Goal: Task Accomplishment & Management: Manage account settings

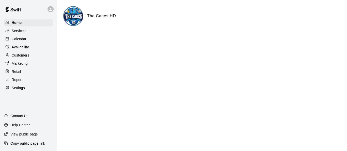
click at [30, 58] on div "Customers" at bounding box center [28, 55] width 49 height 8
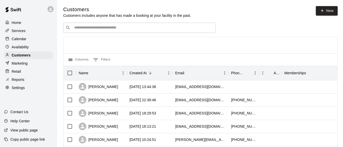
click at [100, 27] on input "Search customers by name or email" at bounding box center [143, 27] width 141 height 5
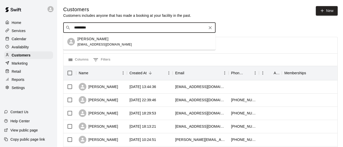
type input "**********"
click at [98, 41] on div "[PERSON_NAME]" at bounding box center [104, 38] width 55 height 5
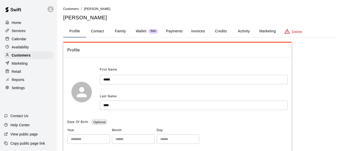
click at [216, 33] on button "Credits" at bounding box center [221, 31] width 23 height 12
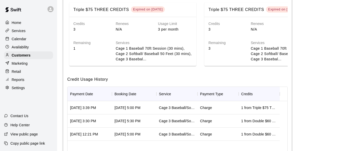
click at [12, 37] on p "Calendar" at bounding box center [19, 38] width 15 height 5
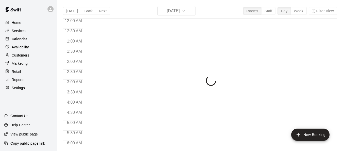
scroll to position [186, 0]
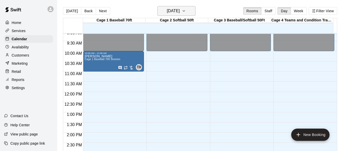
click at [186, 11] on icon "button" at bounding box center [184, 11] width 4 height 6
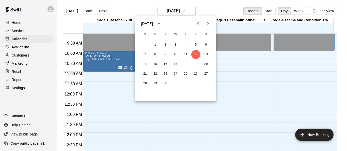
click at [96, 61] on div at bounding box center [173, 75] width 347 height 151
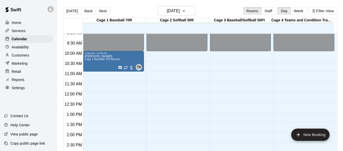
click at [96, 60] on span "Cage 1 Baseball 70ft Session" at bounding box center [103, 59] width 36 height 3
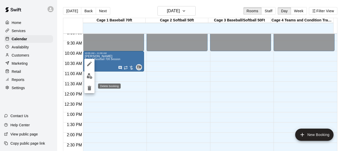
click at [88, 87] on icon "delete" at bounding box center [90, 88] width 4 height 5
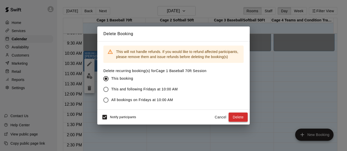
click at [229, 116] on button "Delete" at bounding box center [238, 116] width 19 height 9
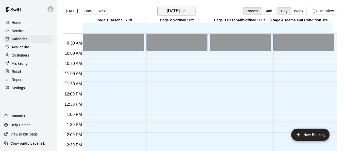
click at [186, 11] on icon "button" at bounding box center [184, 11] width 4 height 6
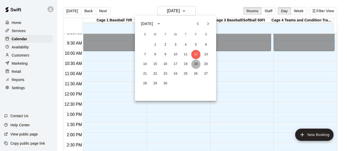
click at [196, 66] on button "19" at bounding box center [195, 63] width 9 height 9
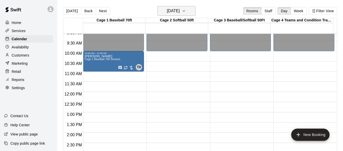
click at [186, 11] on icon "button" at bounding box center [184, 11] width 4 height 6
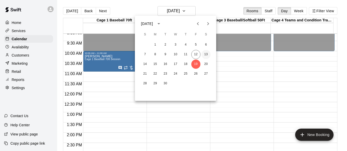
click at [207, 53] on button "13" at bounding box center [205, 54] width 9 height 9
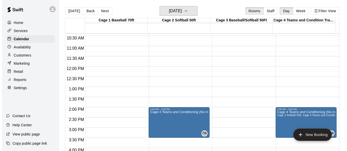
scroll to position [262, 0]
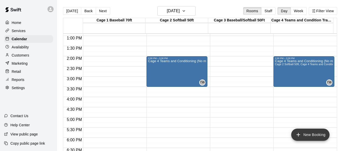
click at [229, 133] on button "New Booking" at bounding box center [310, 134] width 38 height 12
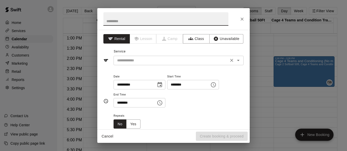
click at [229, 61] on icon "Open" at bounding box center [238, 60] width 6 height 6
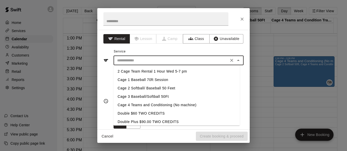
click at [150, 95] on li "Cage 3 Baseball/Softball 50Ft" at bounding box center [177, 96] width 126 height 8
type input "**********"
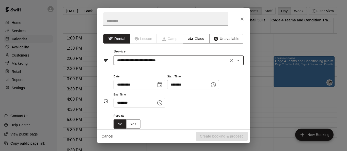
click at [215, 83] on icon "Choose time, selected time is 9:00 AM" at bounding box center [214, 84] width 2 height 2
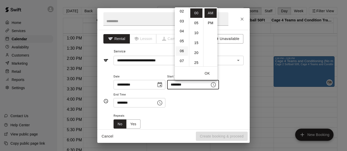
scroll to position [0, 0]
click at [181, 33] on li "02" at bounding box center [182, 32] width 12 height 9
click at [195, 22] on li "30" at bounding box center [196, 21] width 12 height 9
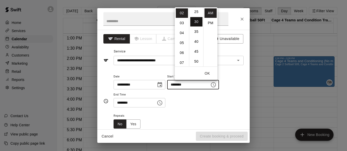
scroll to position [59, 0]
click at [210, 21] on li "PM" at bounding box center [210, 22] width 12 height 9
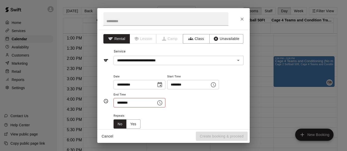
type input "********"
click at [163, 102] on icon "Choose time, selected time is 9:30 AM" at bounding box center [160, 103] width 6 height 6
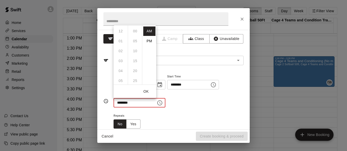
scroll to position [59, 0]
click at [151, 42] on li "PM" at bounding box center [149, 40] width 12 height 9
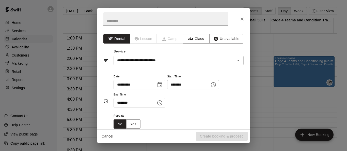
scroll to position [9, 0]
click at [161, 102] on icon "Choose time, selected time is 9:30 PM" at bounding box center [161, 102] width 2 height 2
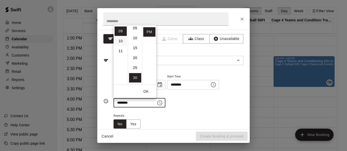
scroll to position [9, 0]
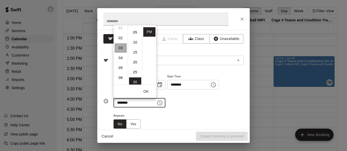
click at [119, 45] on li "03" at bounding box center [121, 47] width 12 height 9
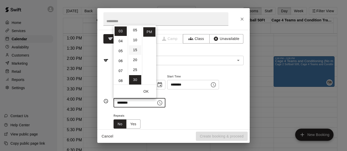
scroll to position [0, 0]
click at [136, 32] on li "00" at bounding box center [135, 30] width 12 height 9
type input "********"
click at [149, 92] on button "OK" at bounding box center [146, 91] width 16 height 9
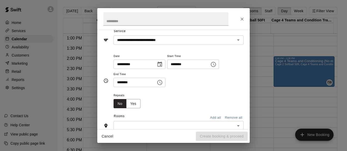
scroll to position [51, 0]
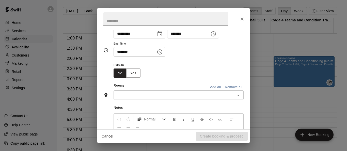
click at [229, 95] on icon "Open" at bounding box center [238, 94] width 3 height 1
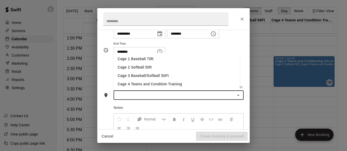
click at [141, 74] on li "Cage 3 Baseball/Softball 50Ft" at bounding box center [177, 75] width 126 height 8
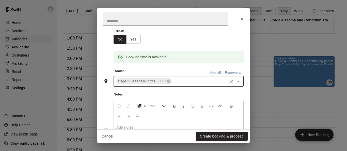
scroll to position [124, 0]
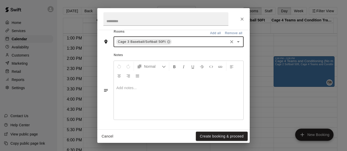
click at [174, 94] on div at bounding box center [179, 100] width 130 height 38
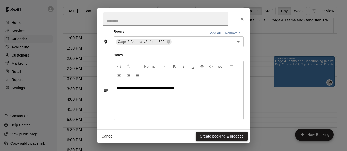
click at [228, 135] on button "Create booking & proceed" at bounding box center [222, 135] width 52 height 9
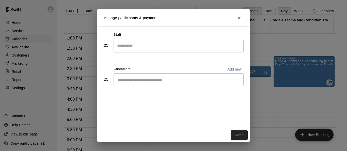
click at [196, 81] on input "Start typing to search customers..." at bounding box center [178, 79] width 125 height 5
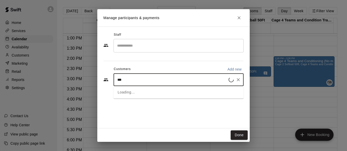
type input "****"
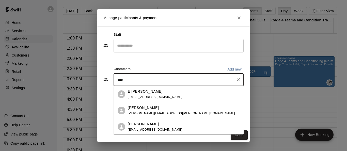
click at [153, 123] on div "[PERSON_NAME]" at bounding box center [155, 123] width 55 height 5
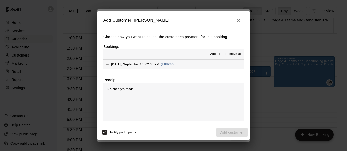
click at [217, 54] on span "Add all" at bounding box center [215, 54] width 10 height 5
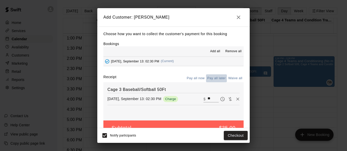
click at [211, 78] on button "Pay all later" at bounding box center [216, 78] width 21 height 8
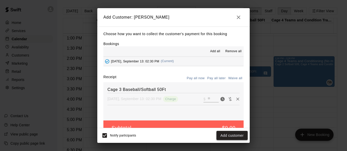
click at [229, 133] on button "Add customer" at bounding box center [231, 135] width 31 height 9
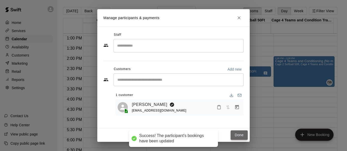
click at [229, 135] on button "Done" at bounding box center [239, 134] width 17 height 9
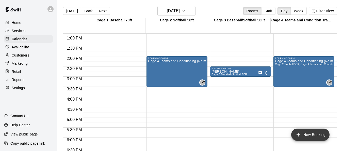
click at [229, 134] on button "New Booking" at bounding box center [310, 134] width 38 height 12
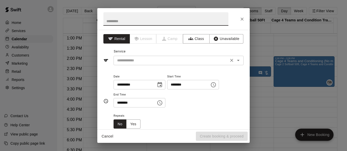
click at [229, 61] on icon "Open" at bounding box center [238, 60] width 6 height 6
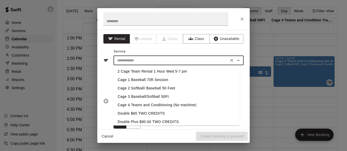
click at [180, 79] on li "Cage 1 Baseball 70ft Session" at bounding box center [177, 79] width 126 height 8
type input "**********"
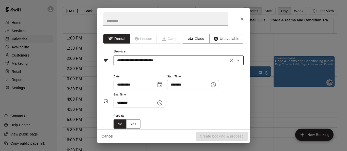
click at [216, 82] on icon "Choose time, selected time is 9:00 AM" at bounding box center [213, 85] width 6 height 6
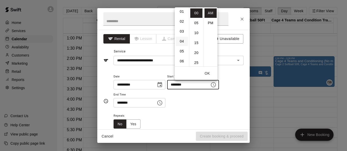
scroll to position [0, 0]
click at [180, 33] on li "02" at bounding box center [182, 32] width 12 height 9
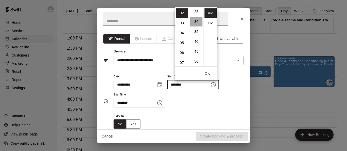
click at [196, 22] on li "30" at bounding box center [196, 21] width 12 height 9
click at [209, 23] on li "PM" at bounding box center [210, 22] width 12 height 9
type input "********"
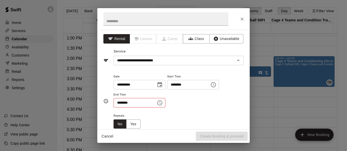
click at [162, 102] on icon "Choose time, selected time is 9:30 AM" at bounding box center [159, 102] width 5 height 5
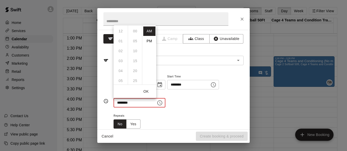
scroll to position [59, 0]
click at [150, 39] on li "PM" at bounding box center [149, 40] width 12 height 9
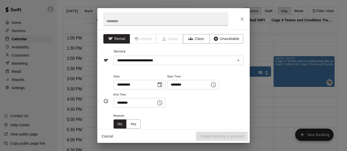
click at [163, 102] on icon "Choose time, selected time is 9:30 PM" at bounding box center [160, 103] width 6 height 6
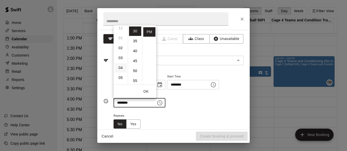
scroll to position [0, 0]
click at [119, 58] on li "03" at bounding box center [121, 60] width 12 height 9
type input "********"
click at [146, 91] on button "OK" at bounding box center [146, 91] width 16 height 9
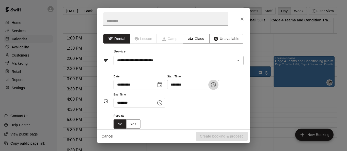
click at [216, 86] on icon "Choose time, selected time is 2:30 PM" at bounding box center [213, 84] width 5 height 5
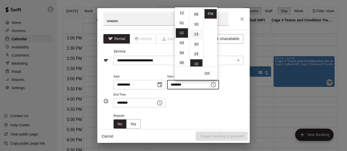
scroll to position [0, 0]
click at [196, 15] on li "00" at bounding box center [196, 12] width 12 height 9
type input "********"
click at [209, 73] on button "OK" at bounding box center [207, 73] width 16 height 9
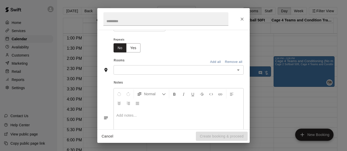
scroll to position [76, 0]
click at [229, 71] on icon "Open" at bounding box center [238, 70] width 6 height 6
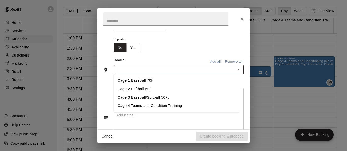
click at [144, 80] on li "Cage 1 Baseball 70ft" at bounding box center [177, 80] width 126 height 8
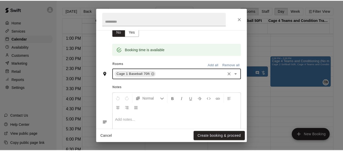
scroll to position [124, 0]
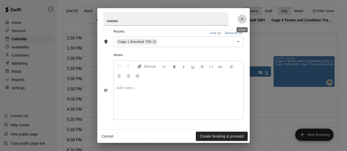
click at [229, 20] on icon "Close" at bounding box center [242, 19] width 5 height 5
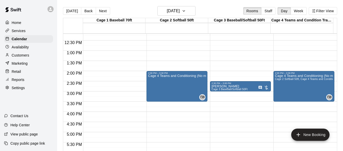
scroll to position [262, 0]
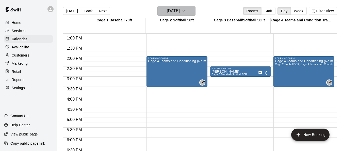
click at [186, 12] on icon "button" at bounding box center [184, 11] width 4 height 6
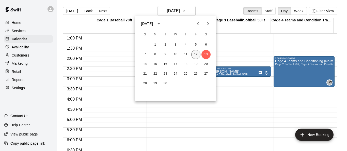
click at [195, 55] on button "12" at bounding box center [195, 54] width 9 height 9
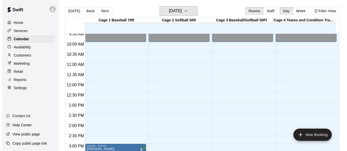
scroll to position [186, 0]
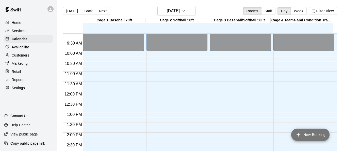
click at [229, 134] on button "New Booking" at bounding box center [310, 134] width 38 height 12
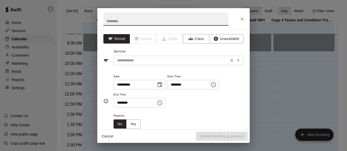
click at [229, 59] on icon "Open" at bounding box center [238, 60] width 6 height 6
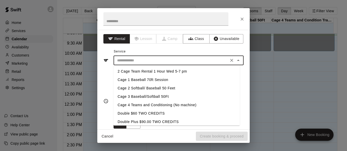
click at [142, 78] on li "Cage 1 Baseball 70ft Session" at bounding box center [177, 79] width 126 height 8
type input "**********"
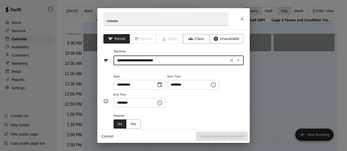
click at [216, 84] on icon "Choose time, selected time is 9:00 AM" at bounding box center [213, 84] width 5 height 5
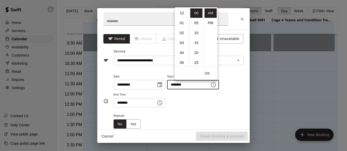
scroll to position [89, 0]
click at [182, 22] on li "10" at bounding box center [182, 22] width 12 height 9
type input "********"
click at [207, 73] on button "OK" at bounding box center [207, 73] width 16 height 9
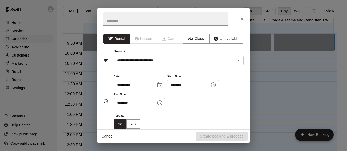
click at [163, 101] on icon "Choose time, selected time is 9:30 AM" at bounding box center [160, 103] width 6 height 6
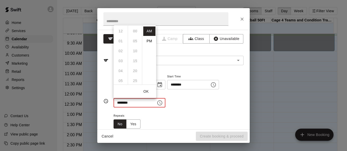
scroll to position [59, 0]
click at [149, 40] on li "PM" at bounding box center [149, 40] width 12 height 9
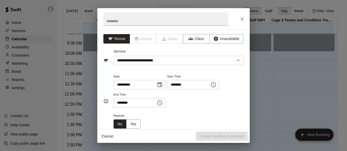
scroll to position [9, 0]
click at [162, 101] on icon "Choose time, selected time is 9:30 PM" at bounding box center [159, 102] width 5 height 5
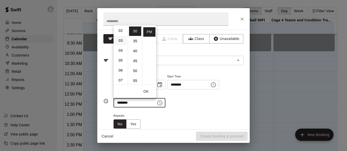
scroll to position [13, 0]
click at [119, 48] on li "03" at bounding box center [121, 47] width 12 height 9
click at [135, 30] on li "00" at bounding box center [135, 30] width 12 height 9
type input "********"
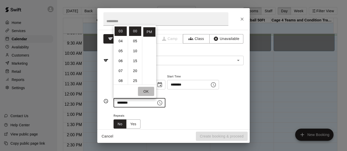
click at [148, 90] on button "OK" at bounding box center [146, 91] width 16 height 9
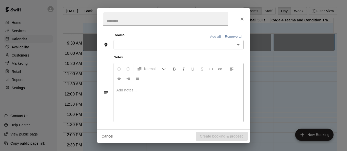
scroll to position [102, 0]
click at [208, 34] on button "Add all" at bounding box center [215, 36] width 16 height 8
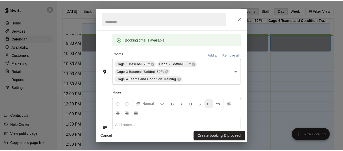
scroll to position [139, 0]
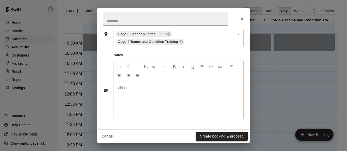
click at [216, 135] on button "Create booking & proceed" at bounding box center [222, 135] width 52 height 9
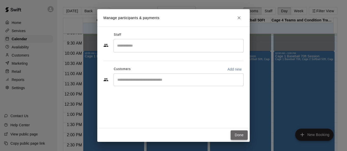
click at [229, 135] on button "Done" at bounding box center [239, 134] width 17 height 9
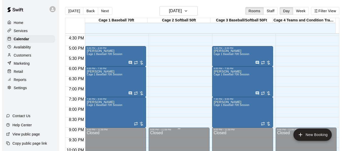
scroll to position [313, 0]
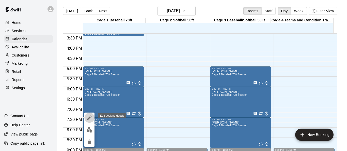
click at [88, 118] on icon "edit" at bounding box center [89, 117] width 6 height 6
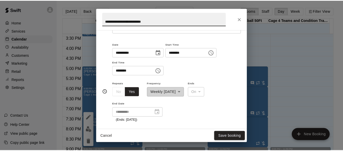
scroll to position [25, 0]
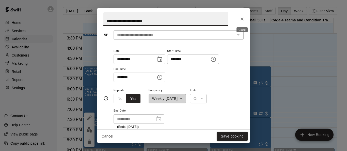
click at [229, 17] on icon "Close" at bounding box center [242, 19] width 5 height 5
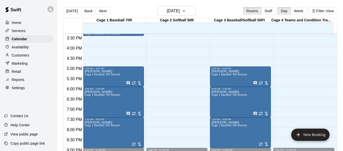
click at [24, 56] on p "Customers" at bounding box center [21, 55] width 18 height 5
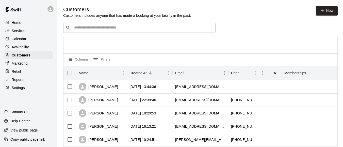
click at [106, 26] on input "Search customers by name or email" at bounding box center [143, 27] width 141 height 5
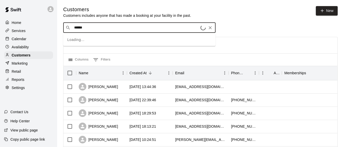
type input "*******"
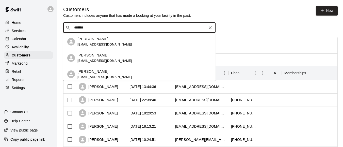
click at [103, 56] on p "[PERSON_NAME]" at bounding box center [92, 55] width 31 height 5
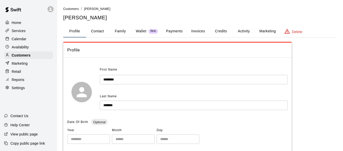
click at [200, 29] on button "Invoices" at bounding box center [198, 31] width 23 height 12
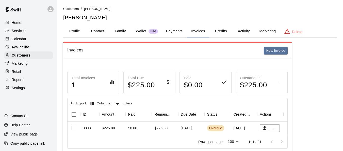
click at [23, 39] on p "Calendar" at bounding box center [19, 38] width 15 height 5
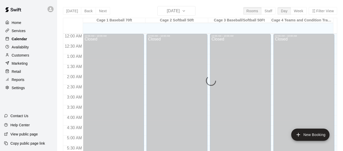
scroll to position [187, 0]
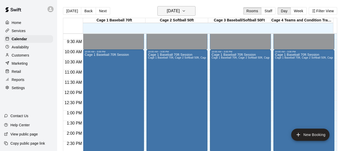
click at [186, 11] on icon "button" at bounding box center [184, 11] width 4 height 6
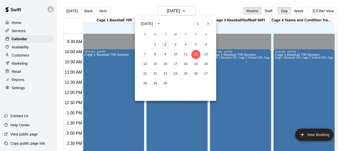
click at [165, 43] on button "2" at bounding box center [165, 44] width 9 height 9
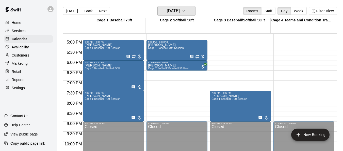
scroll to position [340, 0]
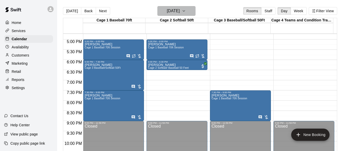
click at [186, 10] on icon "button" at bounding box center [184, 11] width 4 height 6
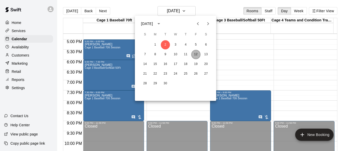
click at [198, 54] on button "12" at bounding box center [195, 54] width 9 height 9
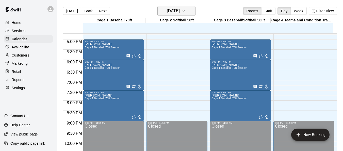
click at [186, 13] on icon "button" at bounding box center [184, 11] width 4 height 6
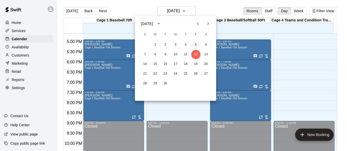
click at [195, 42] on button "5" at bounding box center [195, 44] width 9 height 9
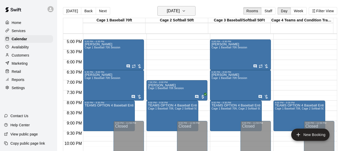
click at [186, 12] on icon "button" at bounding box center [184, 11] width 4 height 6
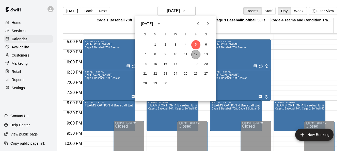
click at [197, 54] on button "12" at bounding box center [195, 54] width 9 height 9
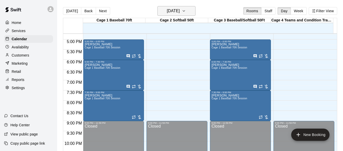
click at [186, 11] on icon "button" at bounding box center [184, 11] width 4 height 6
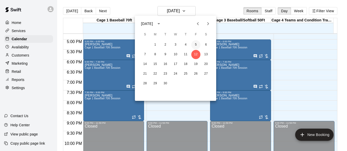
click at [195, 45] on button "5" at bounding box center [195, 44] width 9 height 9
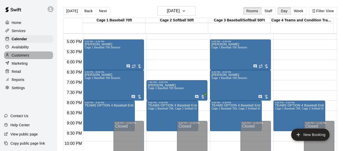
click at [19, 56] on p "Customers" at bounding box center [21, 55] width 18 height 5
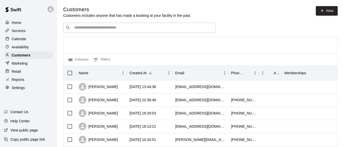
click at [119, 26] on input "Search customers by name or email" at bounding box center [143, 27] width 141 height 5
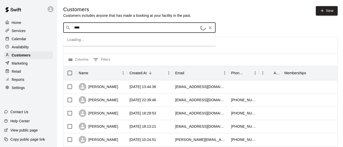
type input "*****"
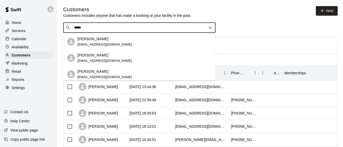
click at [122, 42] on div "[PERSON_NAME] [EMAIL_ADDRESS][DOMAIN_NAME]" at bounding box center [144, 41] width 134 height 11
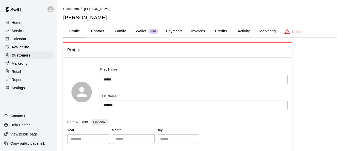
click at [202, 33] on button "Invoices" at bounding box center [198, 31] width 23 height 12
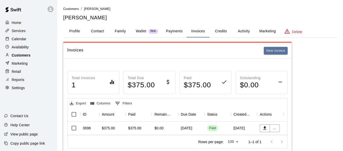
click at [31, 56] on div "Customers" at bounding box center [28, 55] width 49 height 8
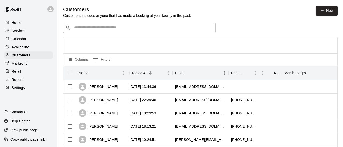
click at [88, 29] on input "Search customers by name or email" at bounding box center [143, 27] width 141 height 5
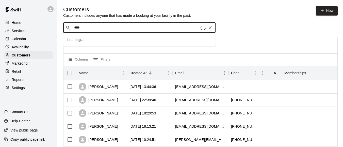
type input "*****"
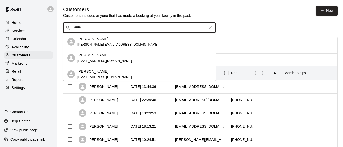
click at [95, 42] on div "Jasmine Rivera [EMAIL_ADDRESS][DOMAIN_NAME]" at bounding box center [117, 41] width 81 height 11
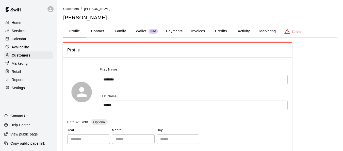
click at [199, 30] on button "Invoices" at bounding box center [198, 31] width 23 height 12
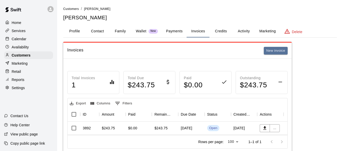
click at [26, 39] on div "Calendar" at bounding box center [28, 39] width 49 height 8
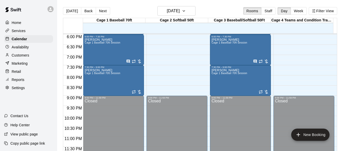
scroll to position [289, 0]
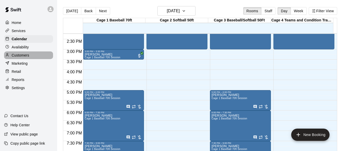
click at [17, 56] on p "Customers" at bounding box center [21, 55] width 18 height 5
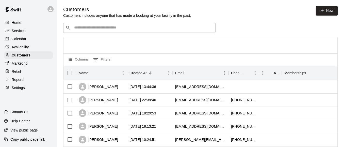
click at [123, 31] on div "​ ​" at bounding box center [139, 28] width 152 height 10
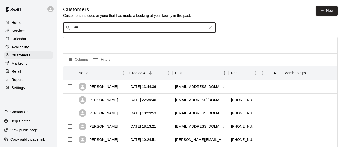
type input "****"
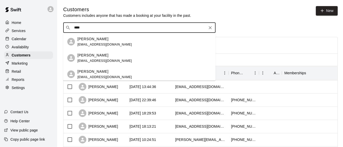
click at [108, 41] on div "[PERSON_NAME] [EMAIL_ADDRESS][DOMAIN_NAME]" at bounding box center [104, 41] width 55 height 11
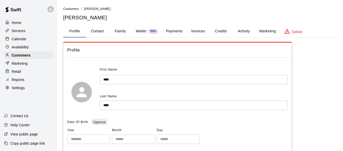
click at [95, 31] on button "Contact" at bounding box center [97, 31] width 23 height 12
select select "**"
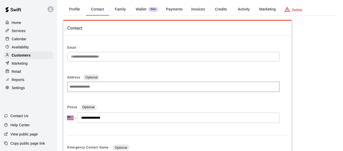
scroll to position [51, 0]
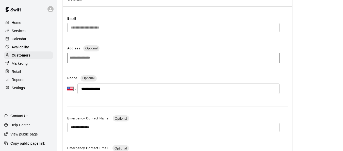
click at [24, 40] on p "Calendar" at bounding box center [19, 38] width 15 height 5
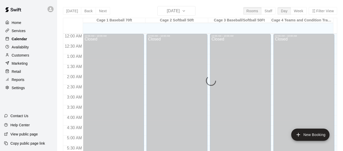
scroll to position [189, 0]
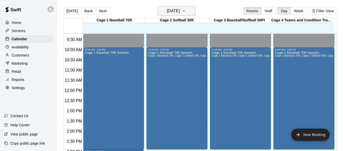
click at [186, 13] on icon "button" at bounding box center [184, 11] width 4 height 6
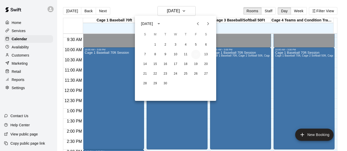
click at [198, 54] on button "12" at bounding box center [195, 54] width 9 height 9
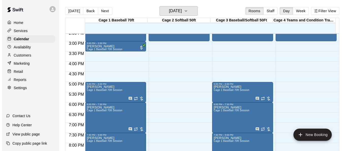
scroll to position [316, 0]
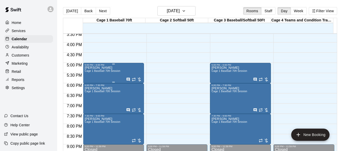
click at [103, 68] on p "[PERSON_NAME]" at bounding box center [103, 68] width 36 height 0
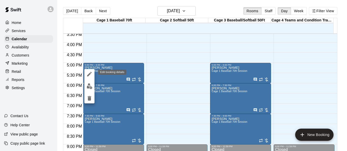
click at [88, 73] on icon "edit" at bounding box center [89, 74] width 6 height 6
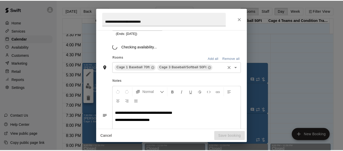
scroll to position [125, 0]
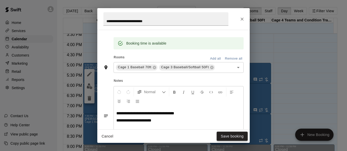
click at [229, 136] on button "Save booking" at bounding box center [232, 135] width 31 height 9
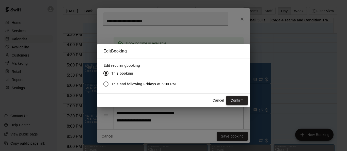
click at [229, 101] on button "Confirm" at bounding box center [236, 100] width 21 height 9
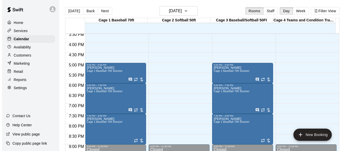
scroll to position [366, 0]
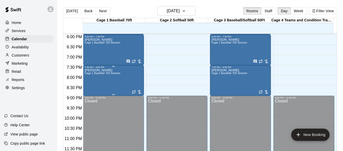
click at [103, 78] on div "[PERSON_NAME] Cage 1 Baseball 70ft Session" at bounding box center [103, 143] width 36 height 151
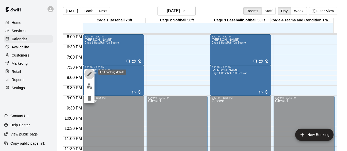
click at [87, 75] on icon "edit" at bounding box center [89, 74] width 6 height 6
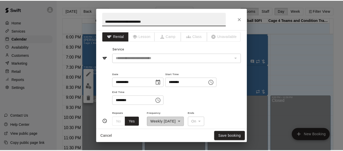
scroll to position [0, 0]
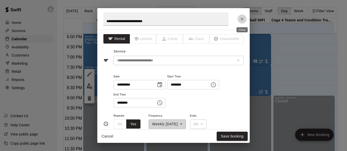
click at [229, 17] on icon "Close" at bounding box center [242, 19] width 5 height 5
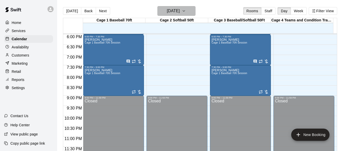
click at [193, 11] on button "[DATE]" at bounding box center [176, 11] width 38 height 10
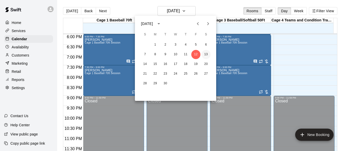
click at [207, 53] on button "13" at bounding box center [205, 54] width 9 height 9
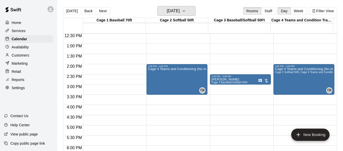
scroll to position [239, 0]
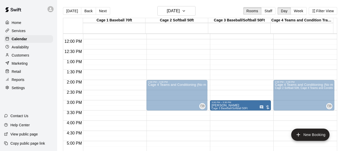
drag, startPoint x: 231, startPoint y: 96, endPoint x: 230, endPoint y: 107, distance: 11.5
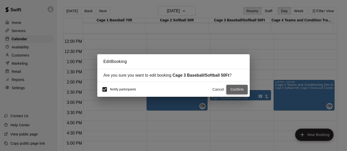
click at [229, 89] on button "Confirm" at bounding box center [236, 89] width 21 height 9
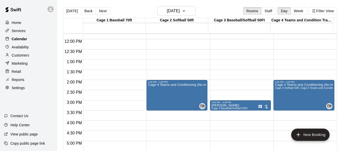
click at [22, 41] on p "Calendar" at bounding box center [19, 38] width 15 height 5
click at [186, 13] on icon "button" at bounding box center [184, 11] width 4 height 6
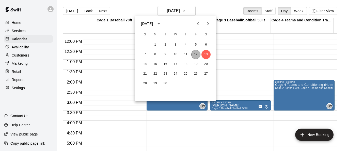
click at [195, 54] on button "12" at bounding box center [195, 54] width 9 height 9
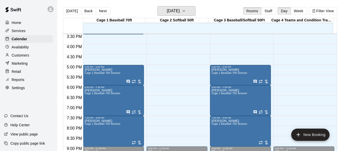
scroll to position [315, 0]
click at [23, 55] on p "Customers" at bounding box center [21, 55] width 18 height 5
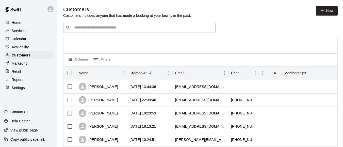
click at [100, 27] on input "Search customers by name or email" at bounding box center [143, 27] width 141 height 5
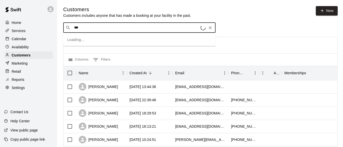
type input "****"
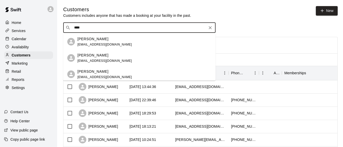
click at [92, 74] on div "[PERSON_NAME] [EMAIL_ADDRESS][DOMAIN_NAME]" at bounding box center [104, 74] width 55 height 11
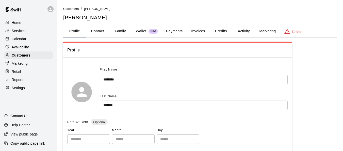
click at [203, 32] on button "Invoices" at bounding box center [198, 31] width 23 height 12
